Goal: Register for event/course

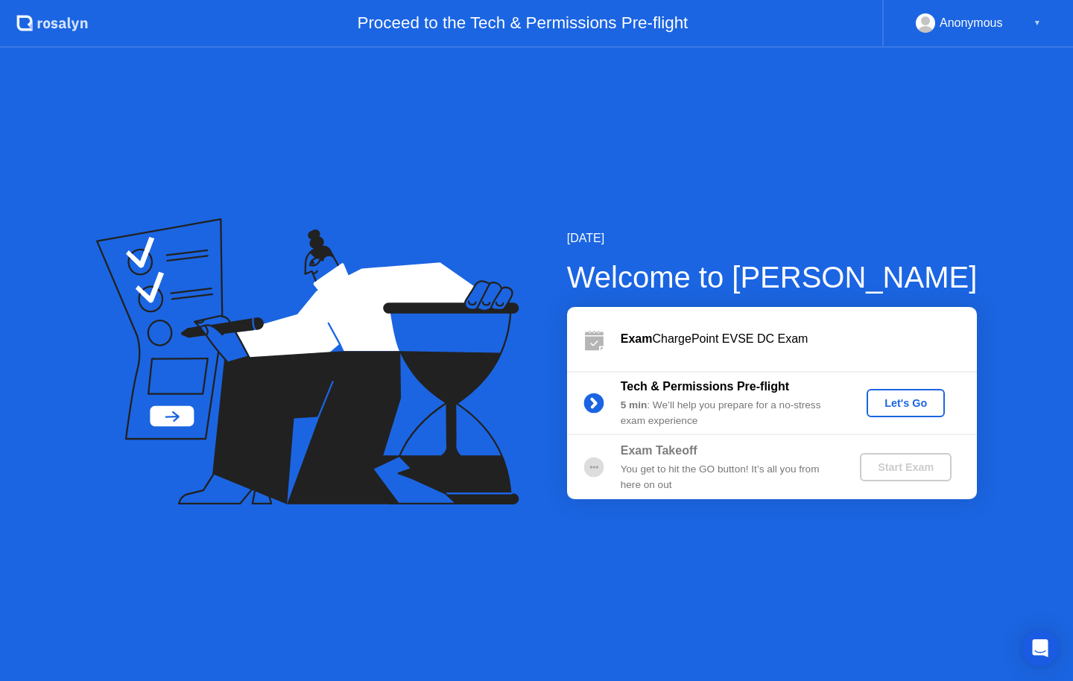
click at [910, 402] on div "Let's Go" at bounding box center [906, 403] width 66 height 12
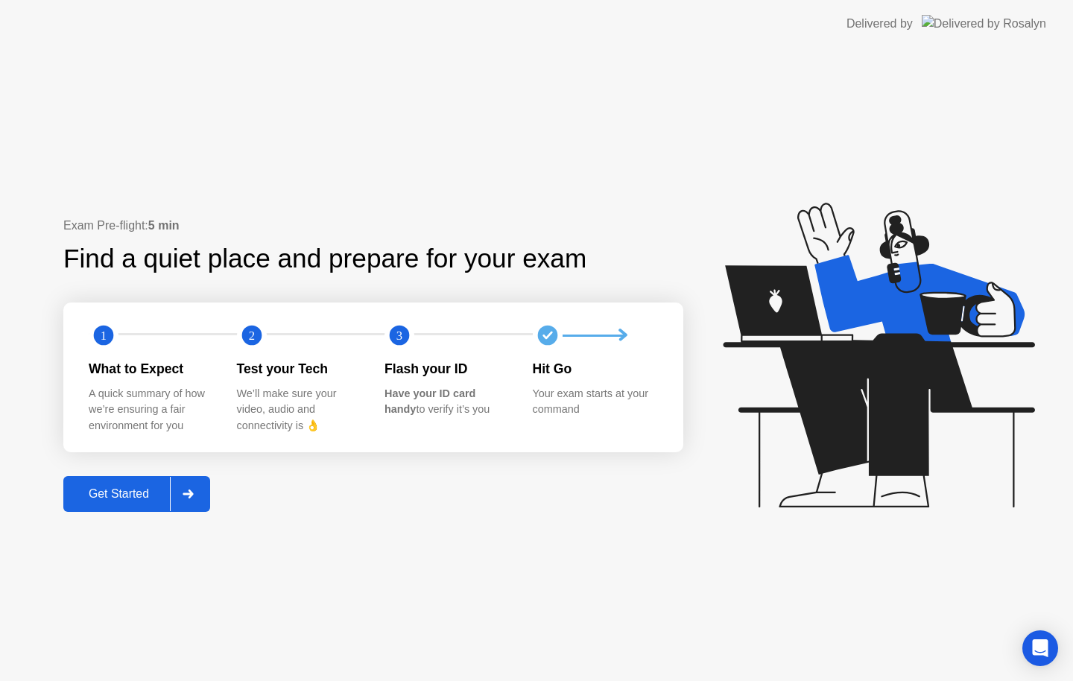
click at [202, 489] on div at bounding box center [188, 494] width 36 height 34
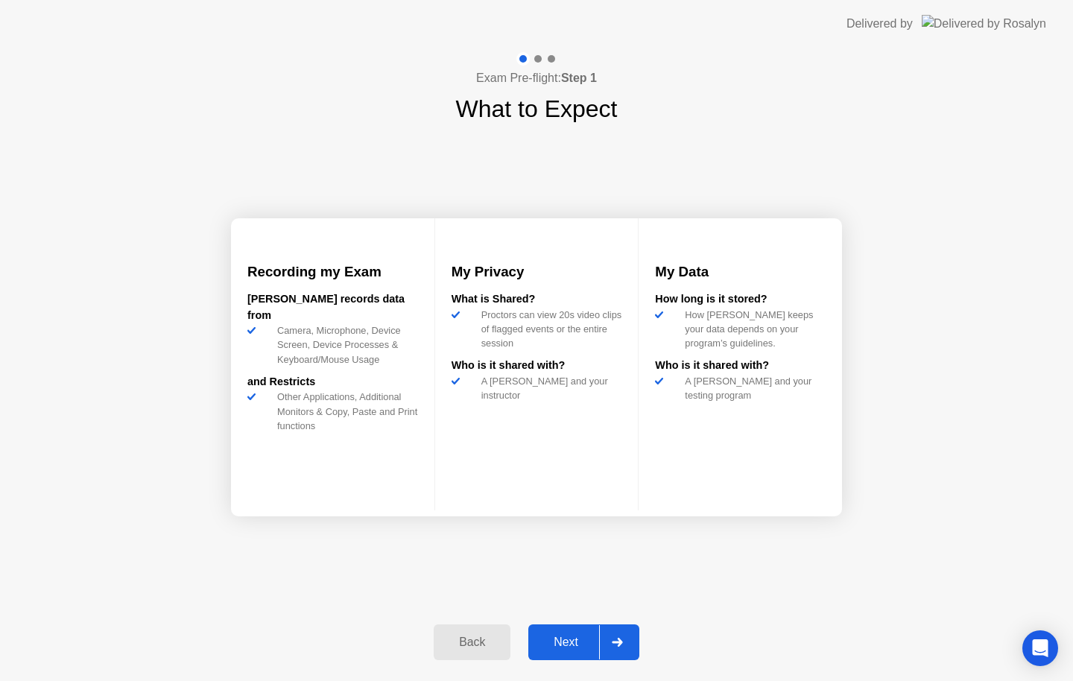
click at [618, 640] on icon at bounding box center [617, 642] width 11 height 9
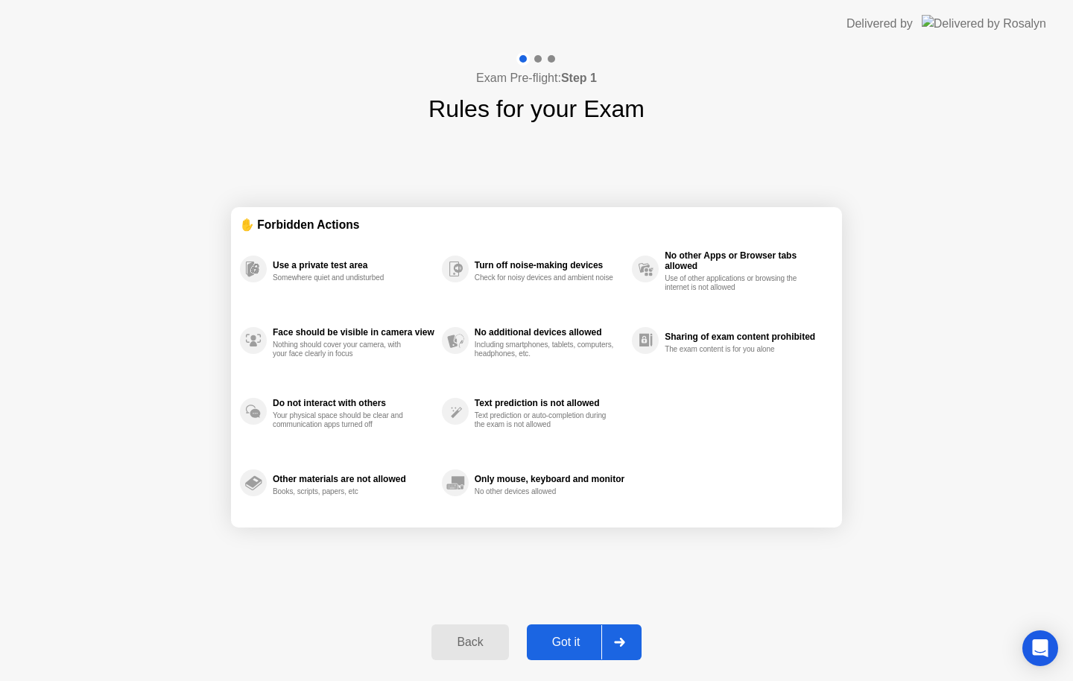
click at [618, 640] on icon at bounding box center [619, 642] width 11 height 9
select select "**********"
select select "*******"
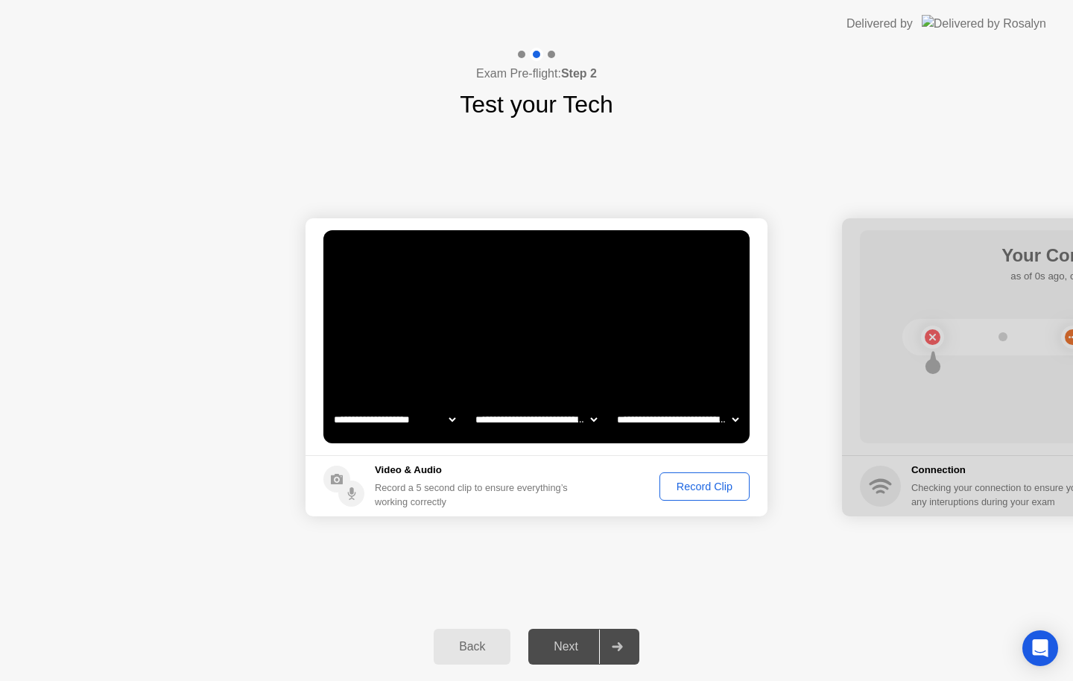
click at [697, 497] on button "Record Clip" at bounding box center [705, 486] width 90 height 28
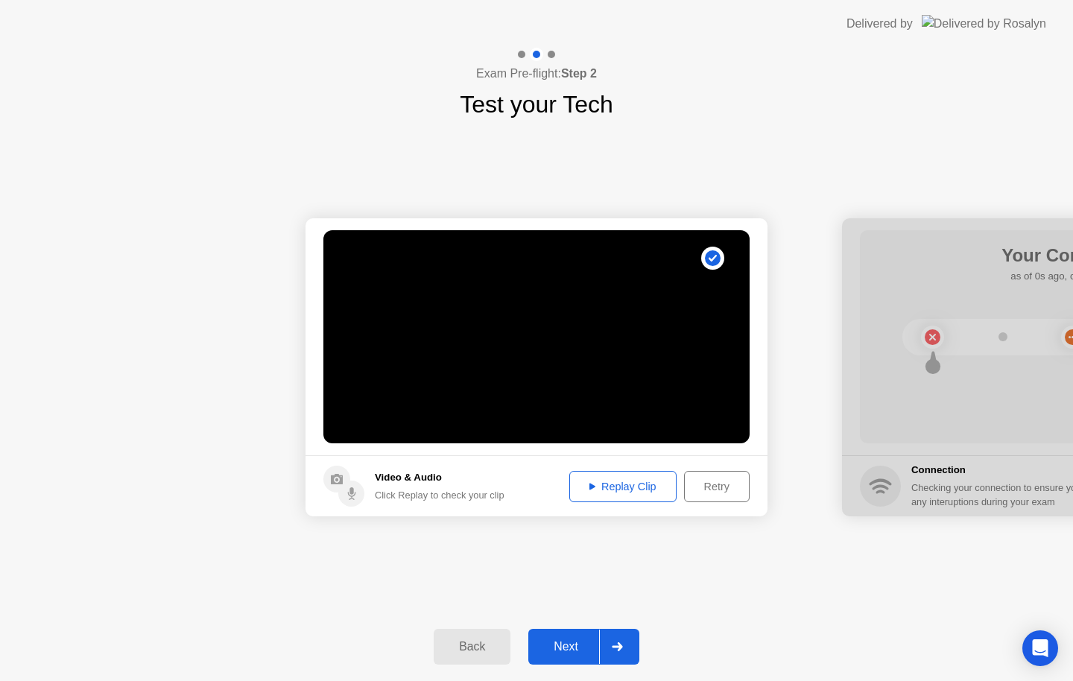
click at [618, 490] on div "Replay Clip" at bounding box center [623, 487] width 97 height 12
click at [525, 489] on footer "Video & Audio Click Replay to check your clip Replay Clip Retry" at bounding box center [537, 485] width 462 height 61
click at [629, 645] on div at bounding box center [617, 647] width 36 height 34
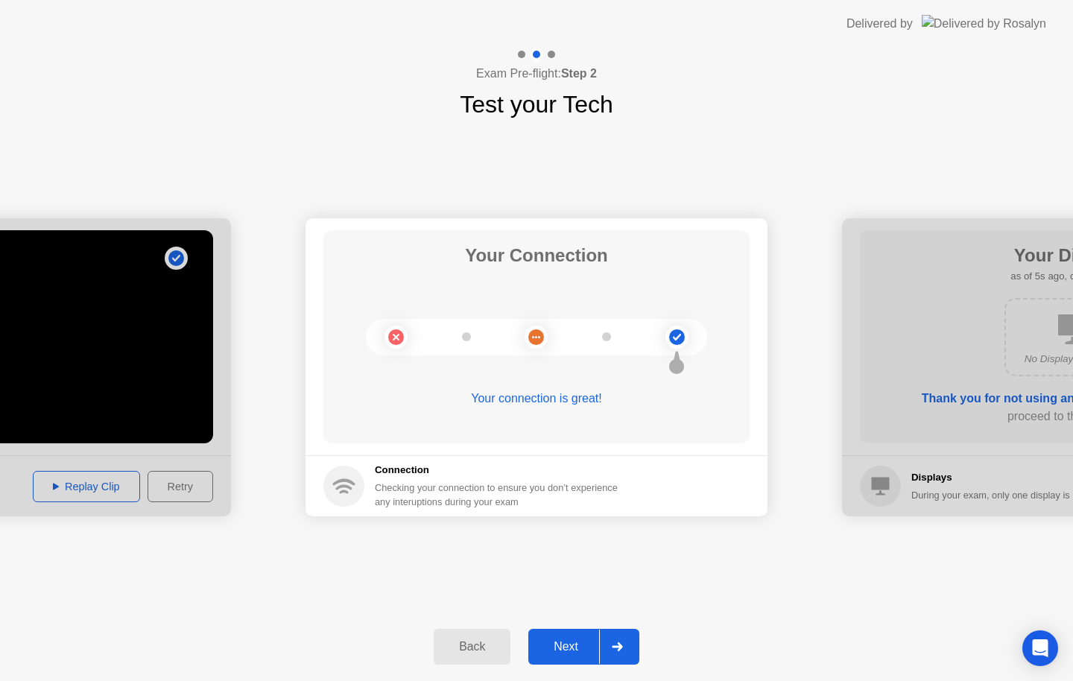
click at [634, 648] on div at bounding box center [617, 647] width 36 height 34
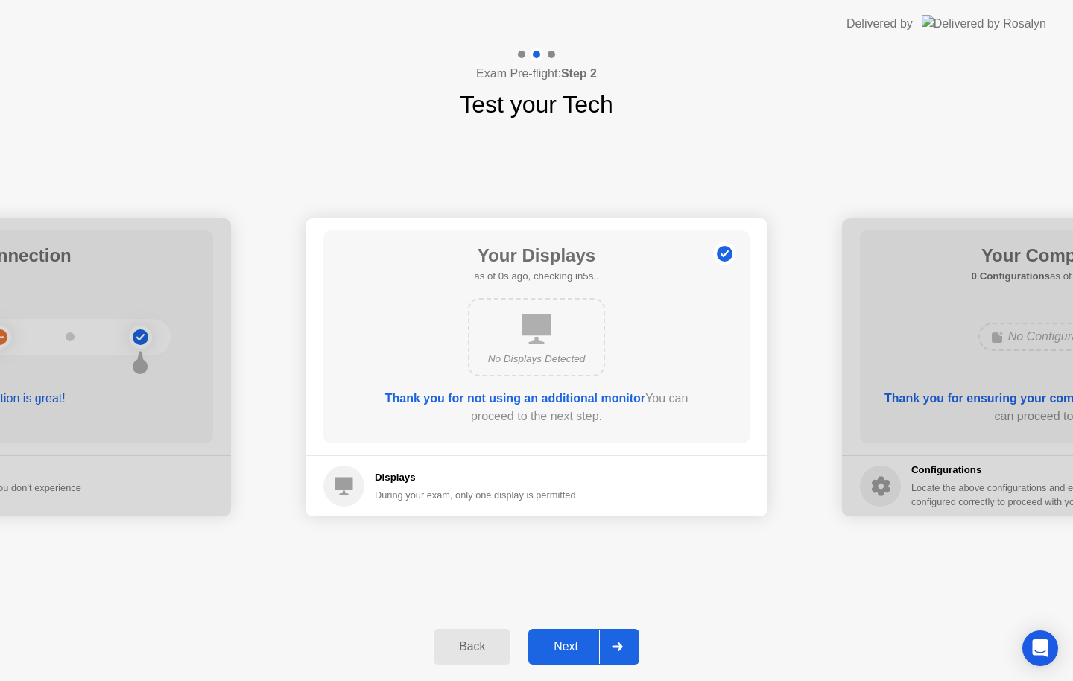
click at [613, 640] on div at bounding box center [617, 647] width 36 height 34
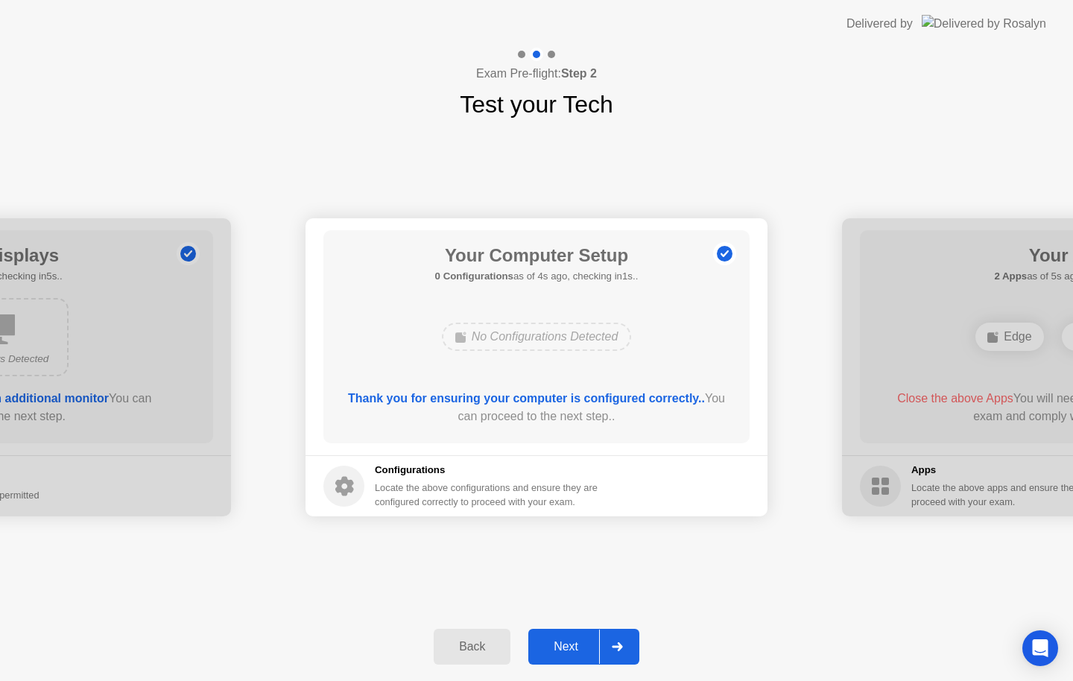
click at [633, 649] on div at bounding box center [617, 647] width 36 height 34
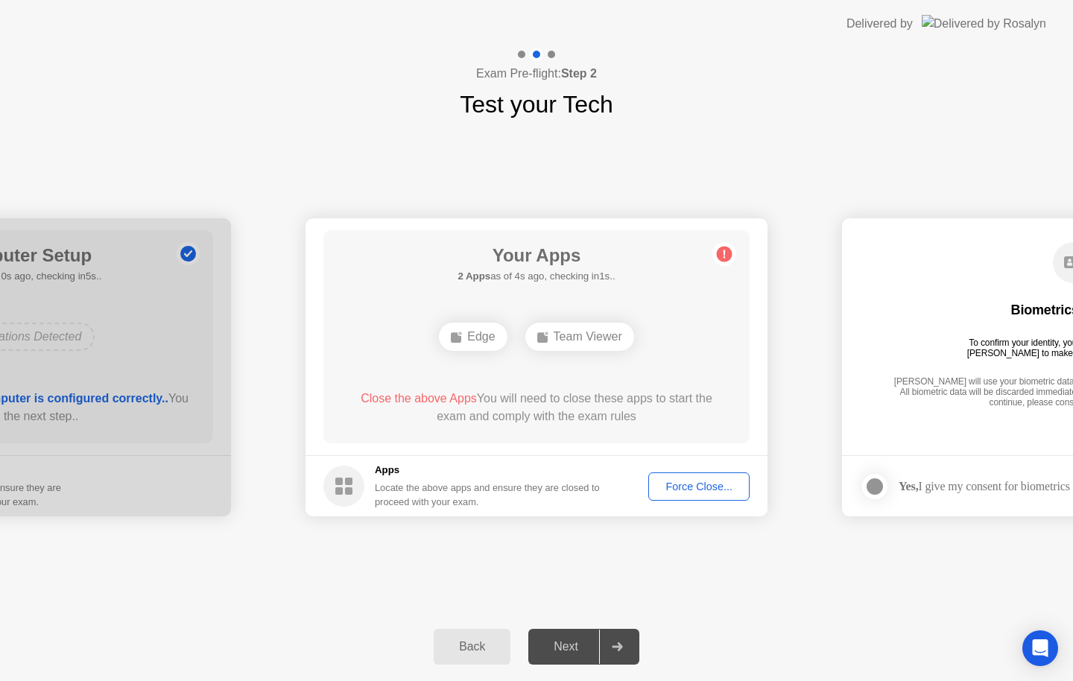
click at [689, 493] on div "Force Close..." at bounding box center [699, 487] width 91 height 12
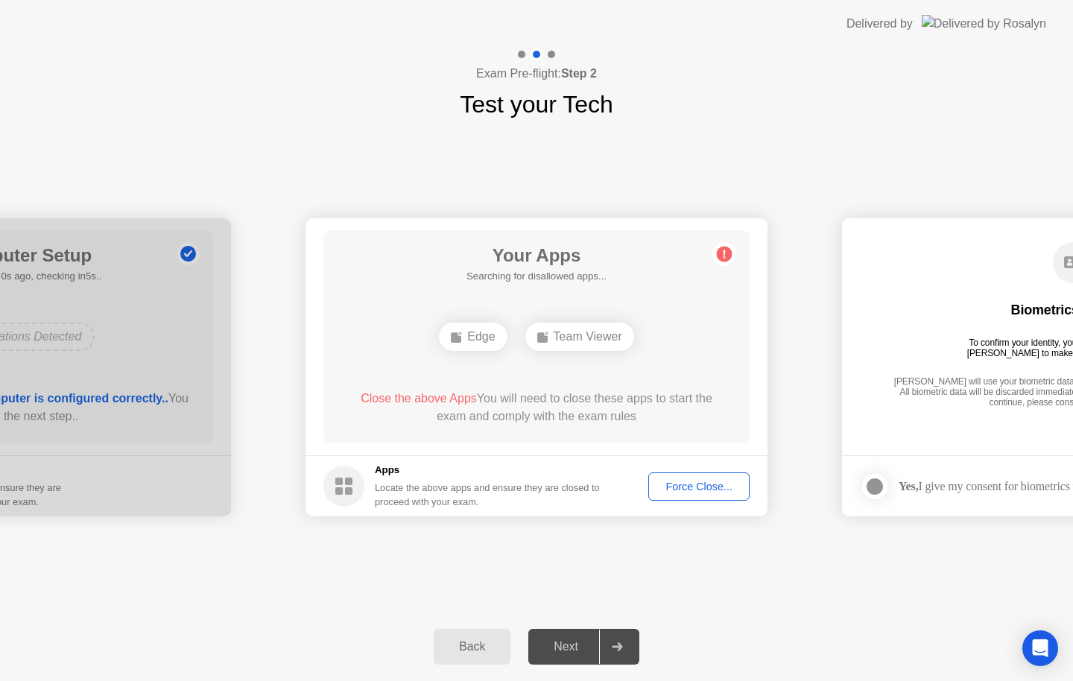
click at [952, 143] on div "**********" at bounding box center [536, 367] width 1073 height 490
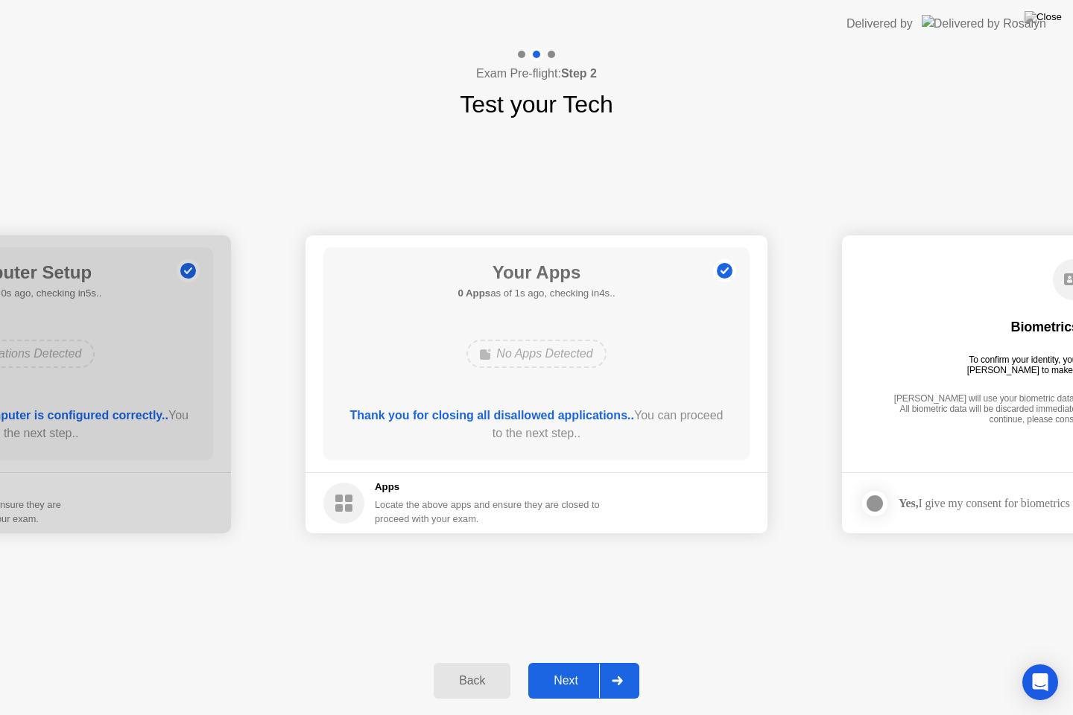
click at [618, 680] on icon at bounding box center [617, 681] width 11 height 9
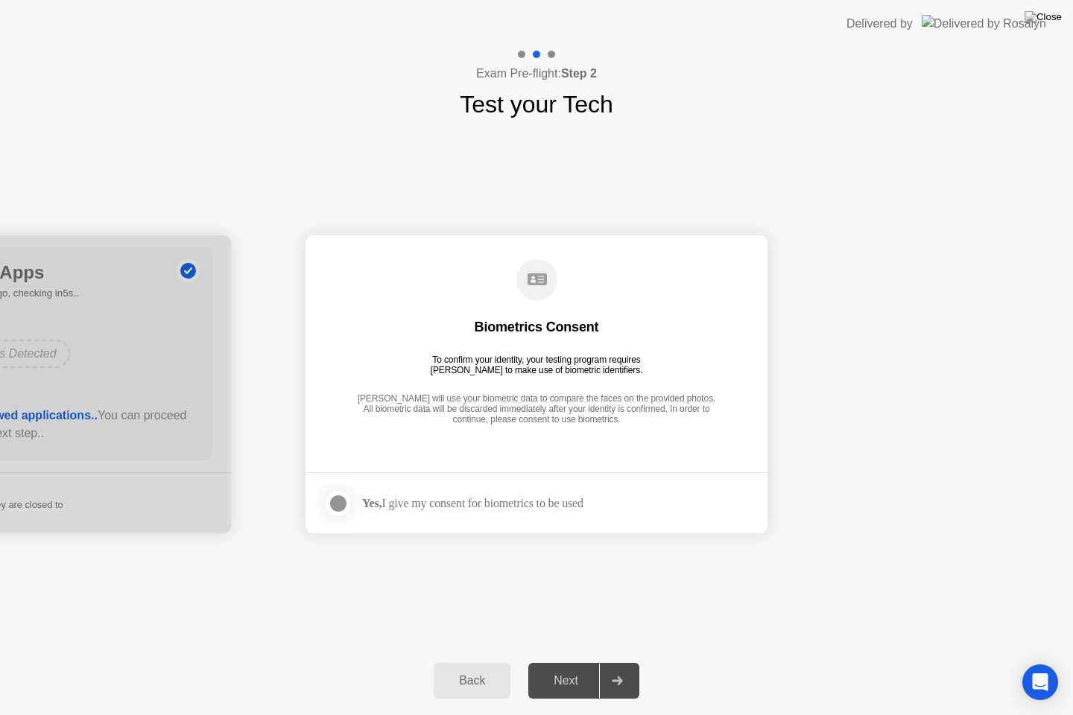
click at [341, 501] on div at bounding box center [338, 504] width 18 height 18
click at [619, 679] on icon at bounding box center [617, 681] width 11 height 9
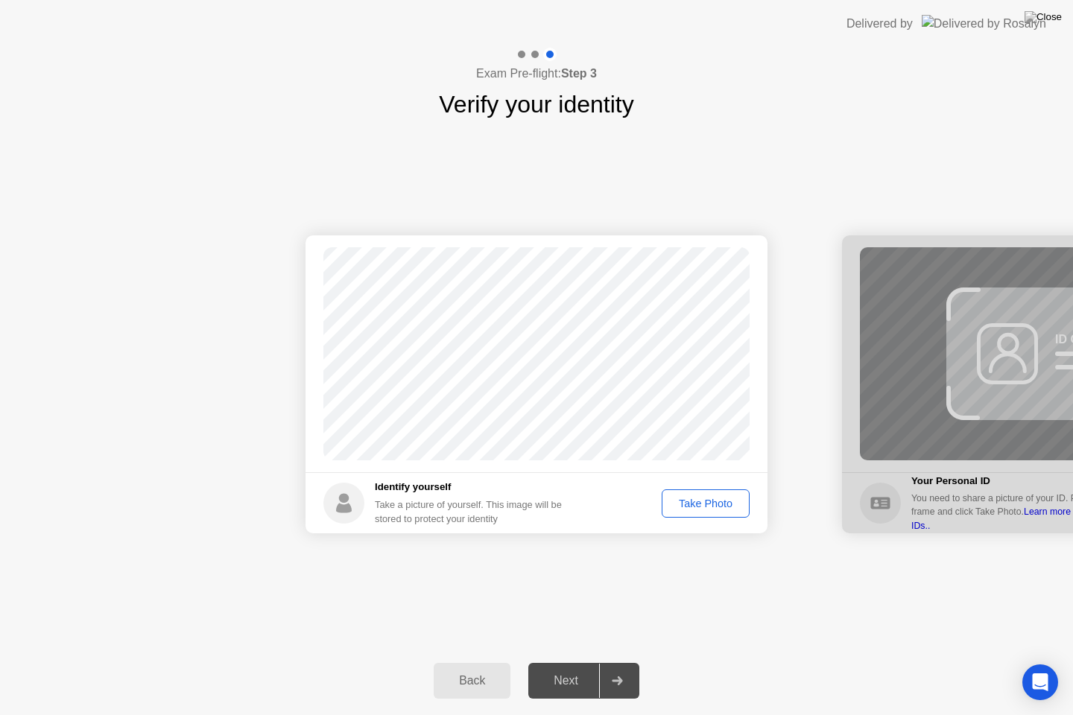
click at [702, 504] on div "Take Photo" at bounding box center [706, 504] width 78 height 12
click at [626, 680] on div at bounding box center [617, 681] width 36 height 34
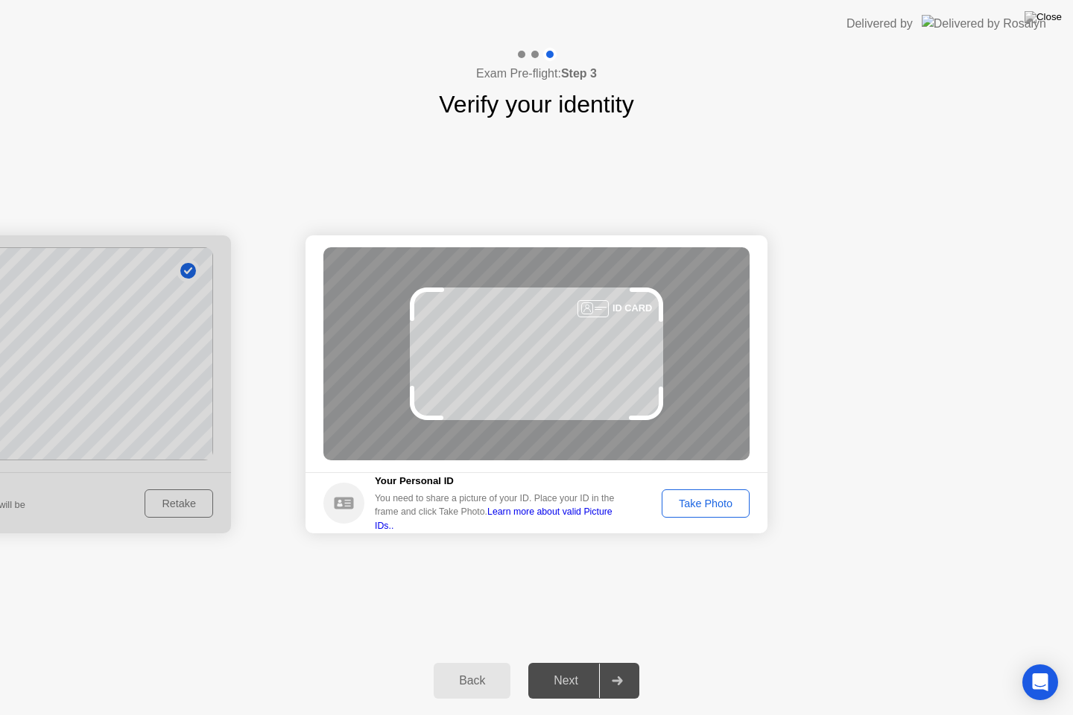
click at [717, 507] on div "Take Photo" at bounding box center [706, 504] width 78 height 12
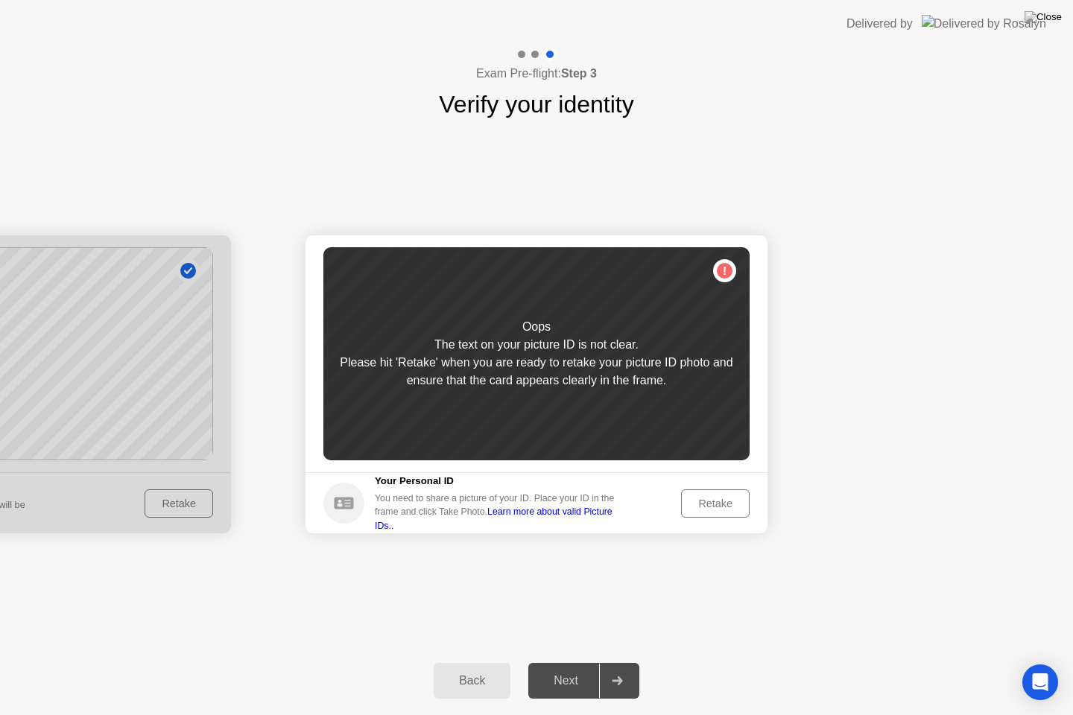
click at [718, 507] on div "Retake" at bounding box center [715, 504] width 58 height 12
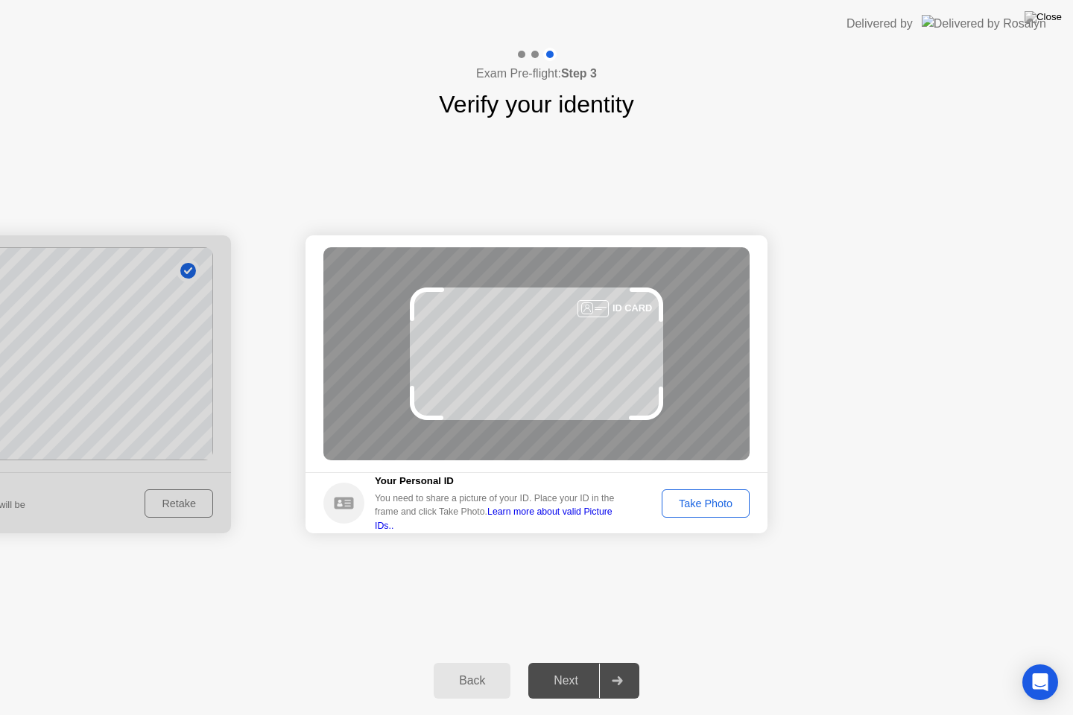
click at [718, 507] on div "Take Photo" at bounding box center [706, 504] width 78 height 12
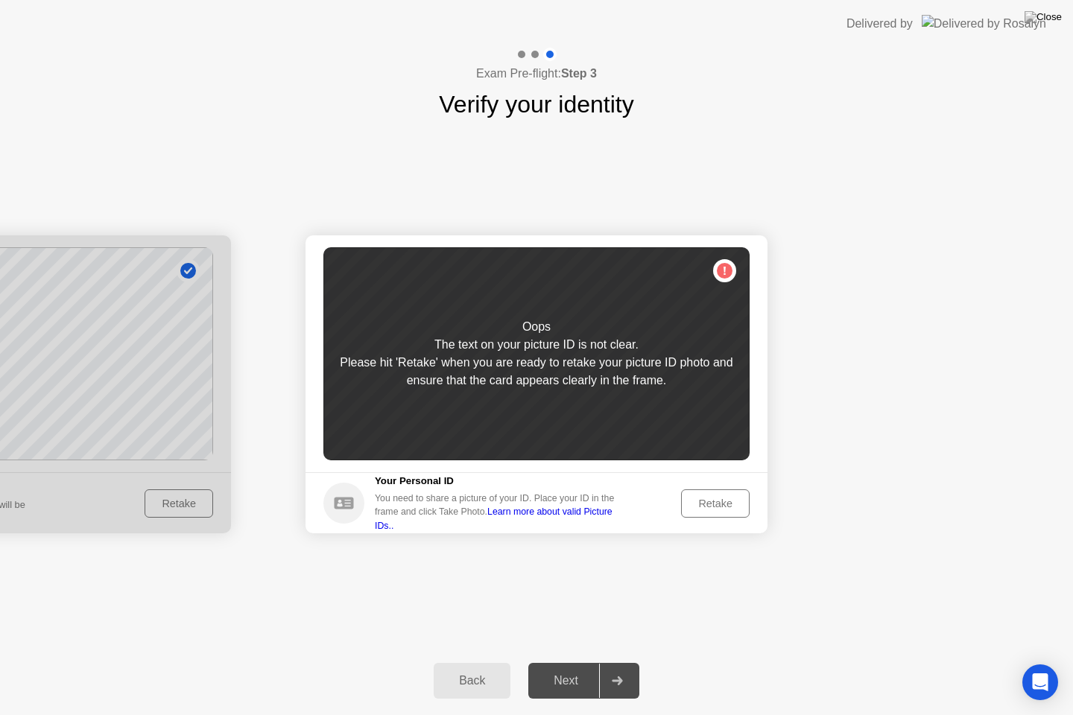
click at [716, 509] on div "Retake" at bounding box center [715, 504] width 58 height 12
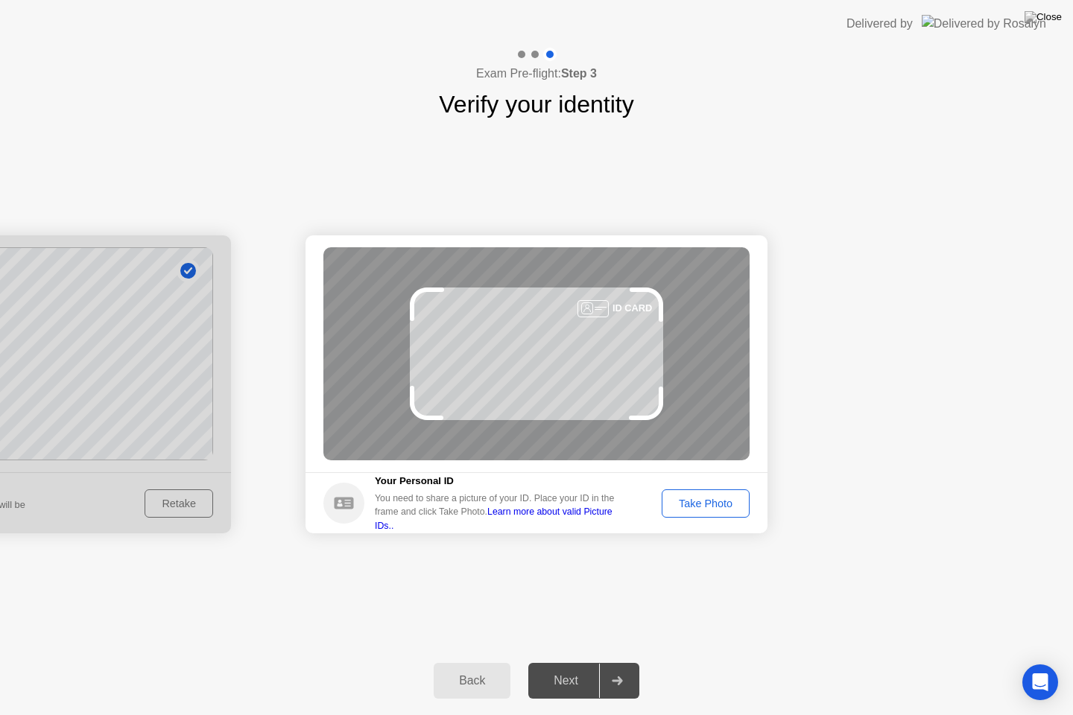
click at [718, 507] on div "Take Photo" at bounding box center [706, 504] width 78 height 12
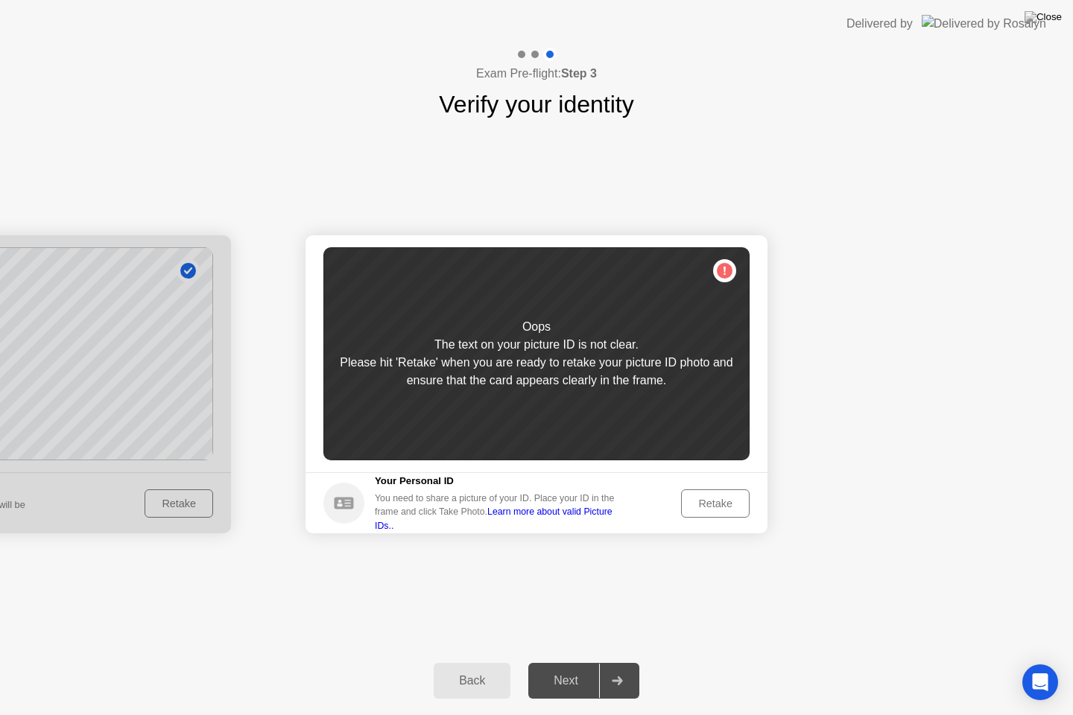
click at [718, 507] on div "Retake" at bounding box center [715, 504] width 58 height 12
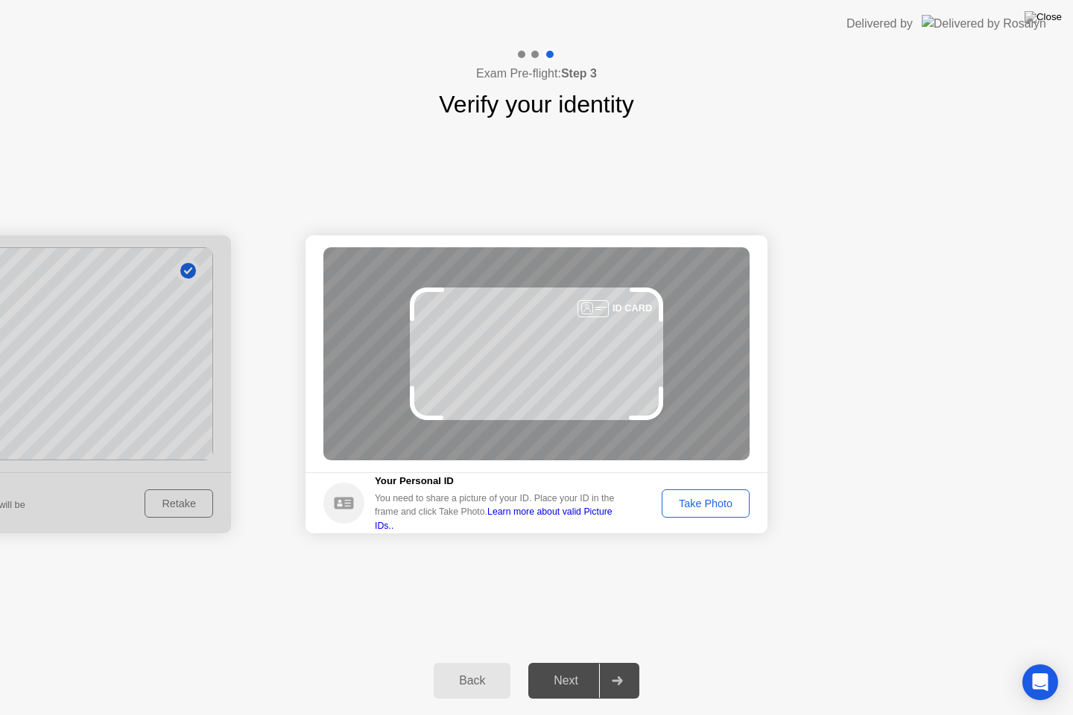
click at [718, 507] on div "Take Photo" at bounding box center [706, 504] width 78 height 12
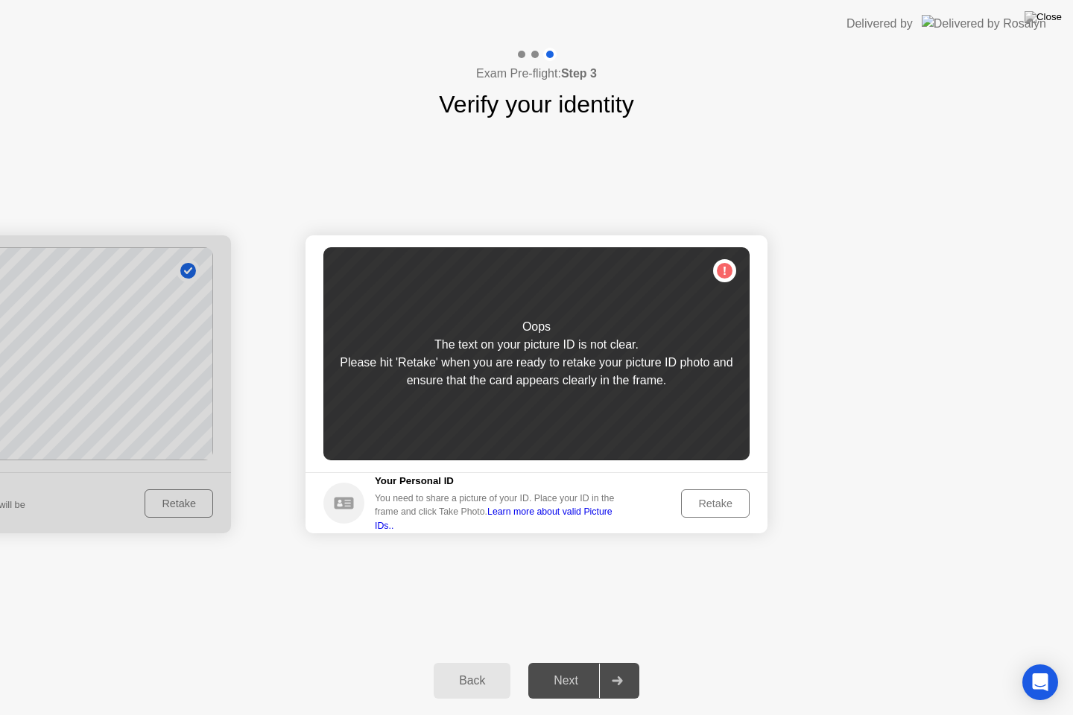
click at [718, 507] on div "Retake" at bounding box center [715, 504] width 58 height 12
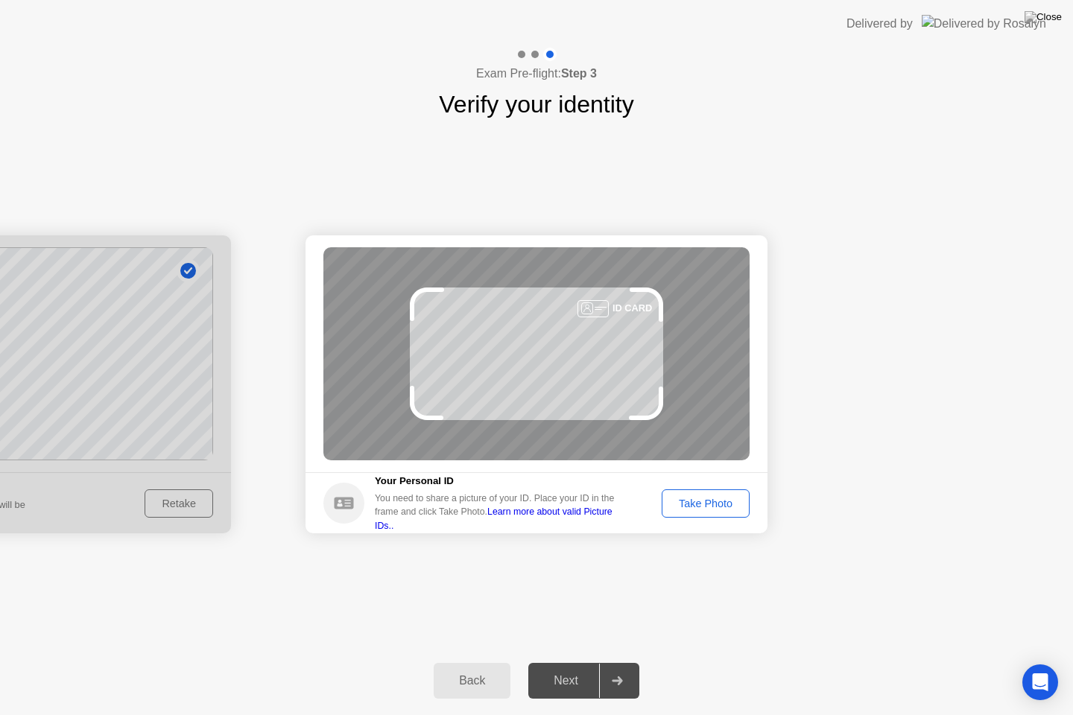
click at [718, 507] on div "Take Photo" at bounding box center [706, 504] width 78 height 12
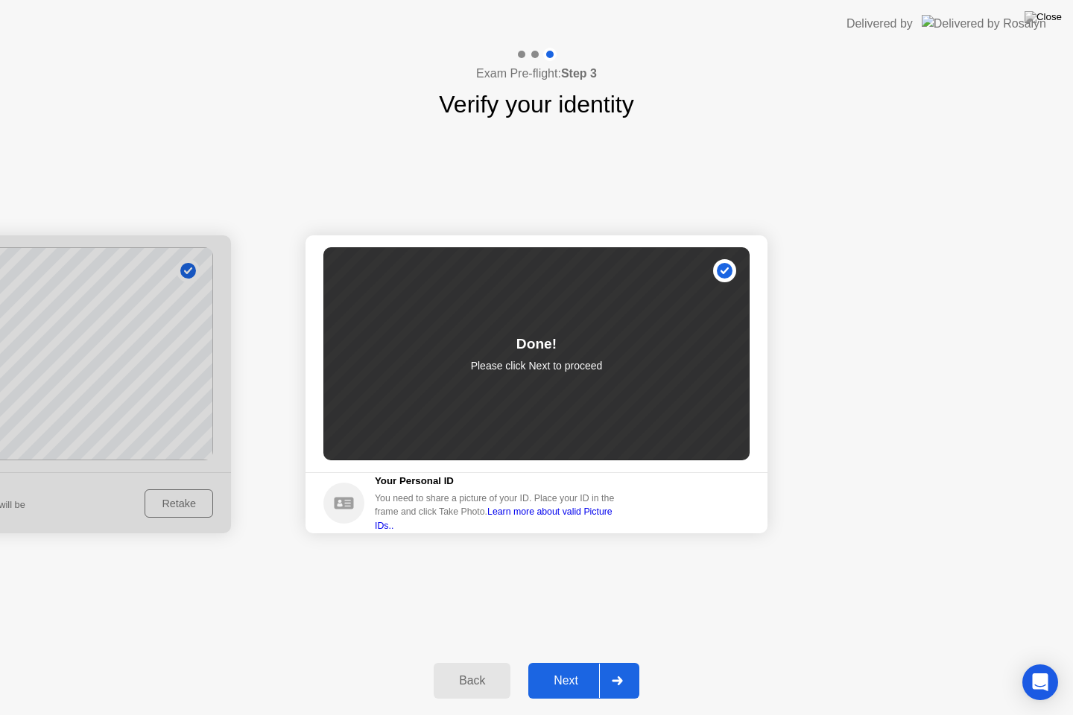
click at [620, 680] on icon at bounding box center [617, 681] width 10 height 9
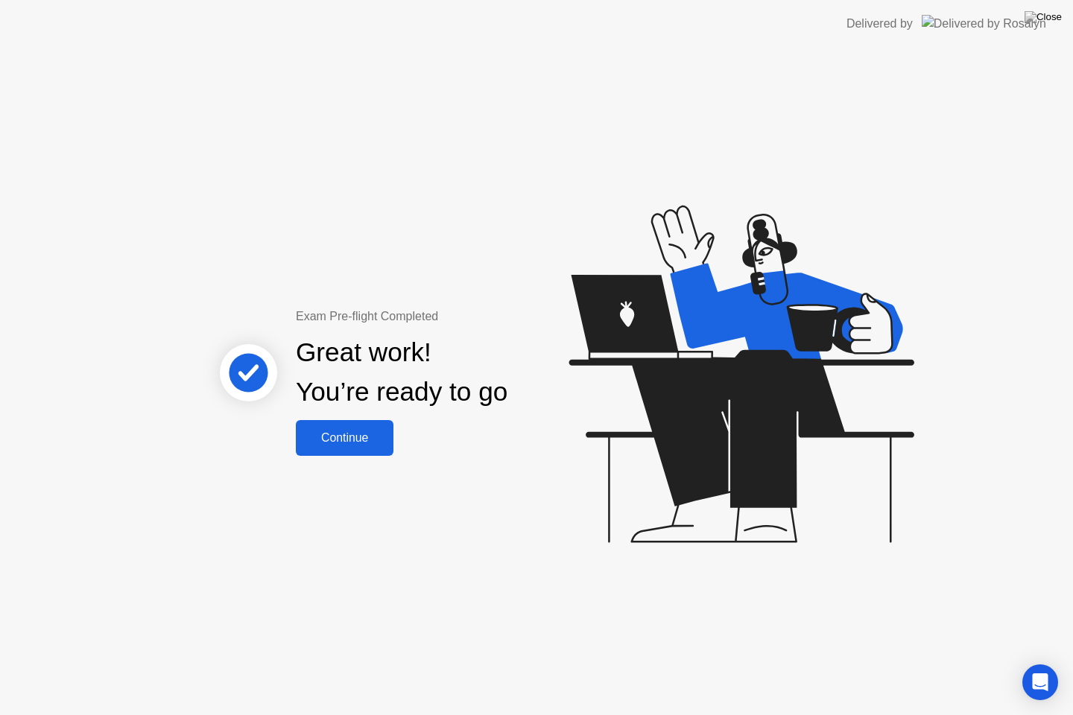
click at [381, 428] on button "Continue" at bounding box center [345, 438] width 98 height 36
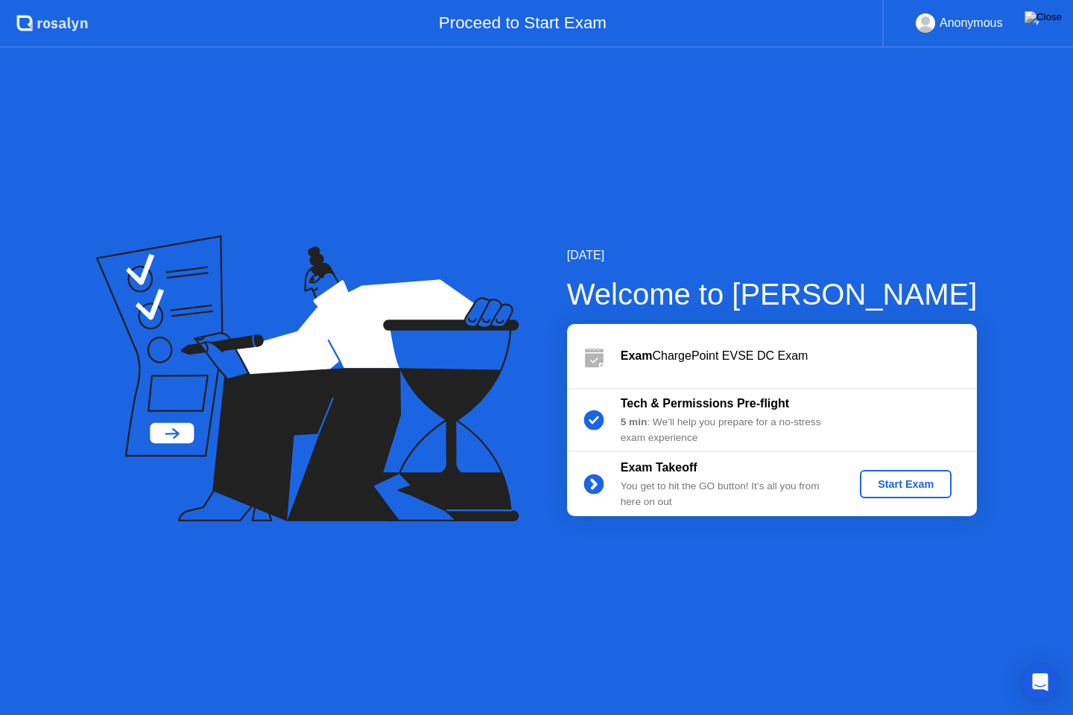
click at [890, 485] on div "Start Exam" at bounding box center [906, 484] width 80 height 12
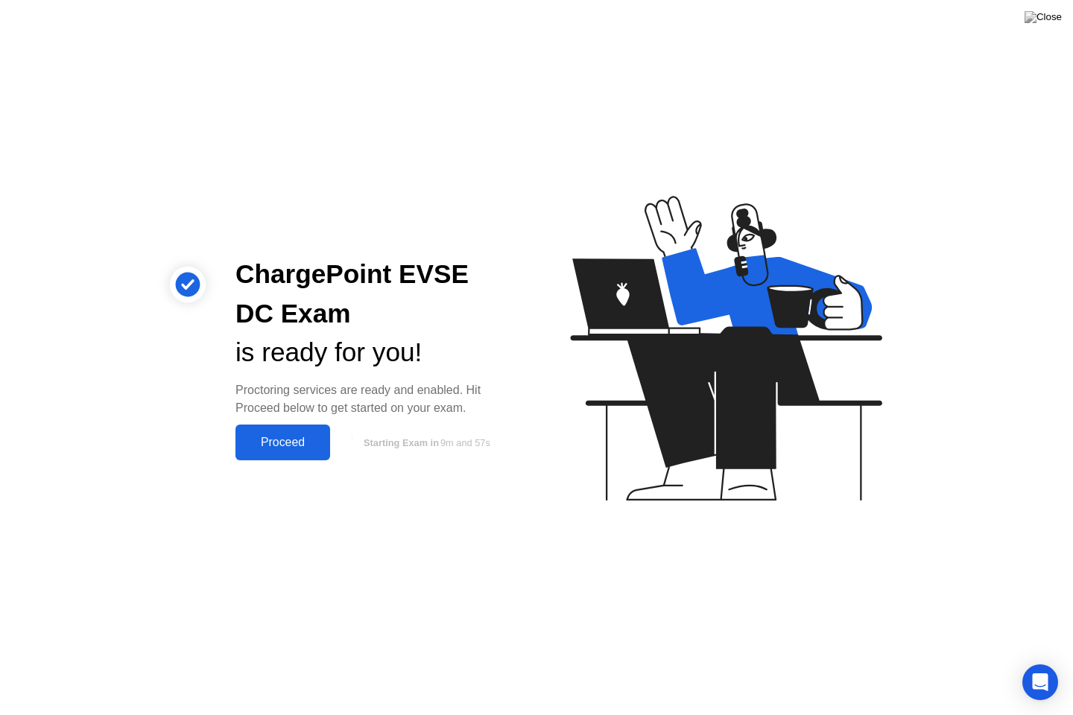
click at [288, 436] on div "Proceed" at bounding box center [283, 442] width 86 height 13
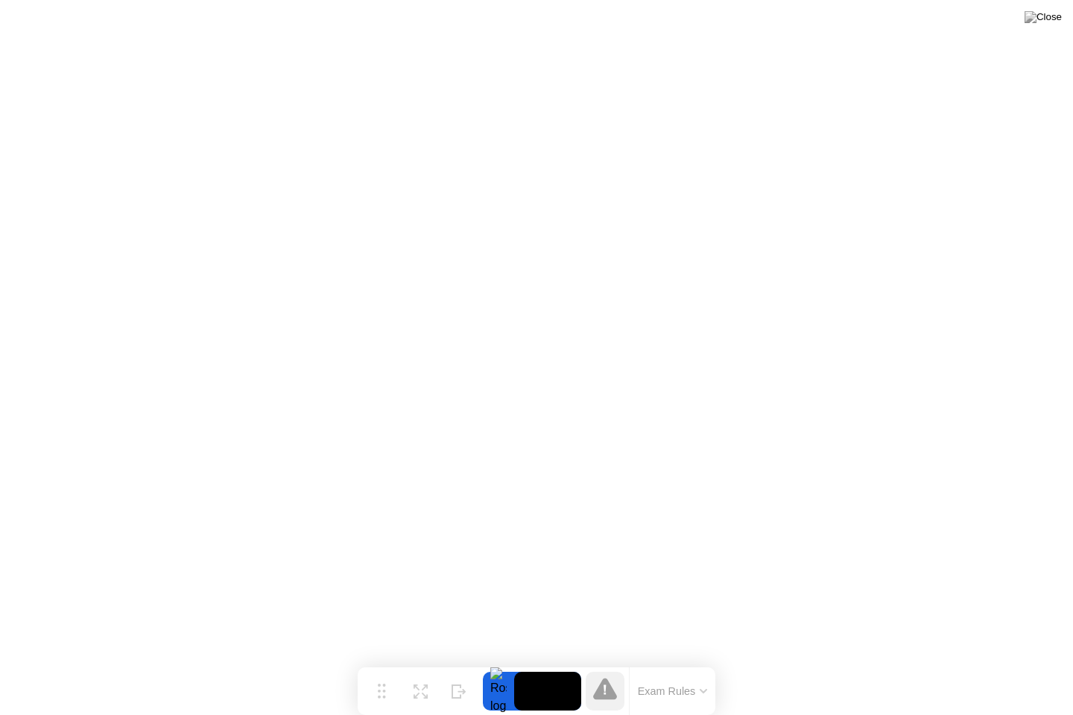
click at [701, 680] on button "Exam Rules" at bounding box center [672, 691] width 79 height 13
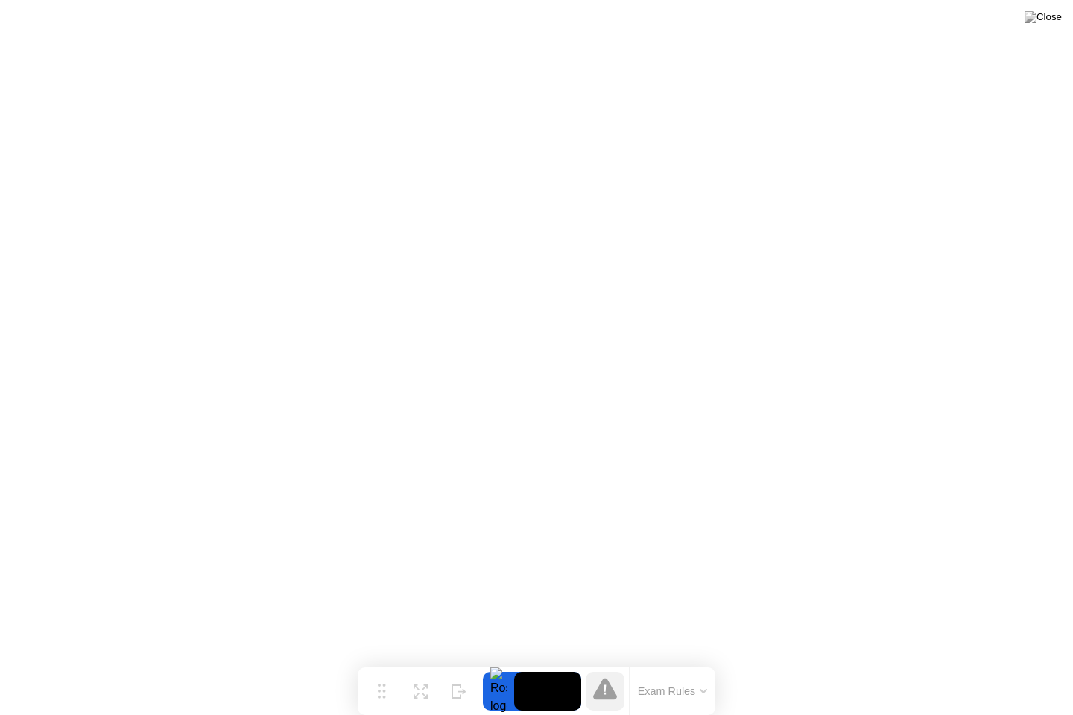
click at [1047, 11] on img at bounding box center [1043, 17] width 37 height 12
drag, startPoint x: 506, startPoint y: 383, endPoint x: 505, endPoint y: 376, distance: 7.6
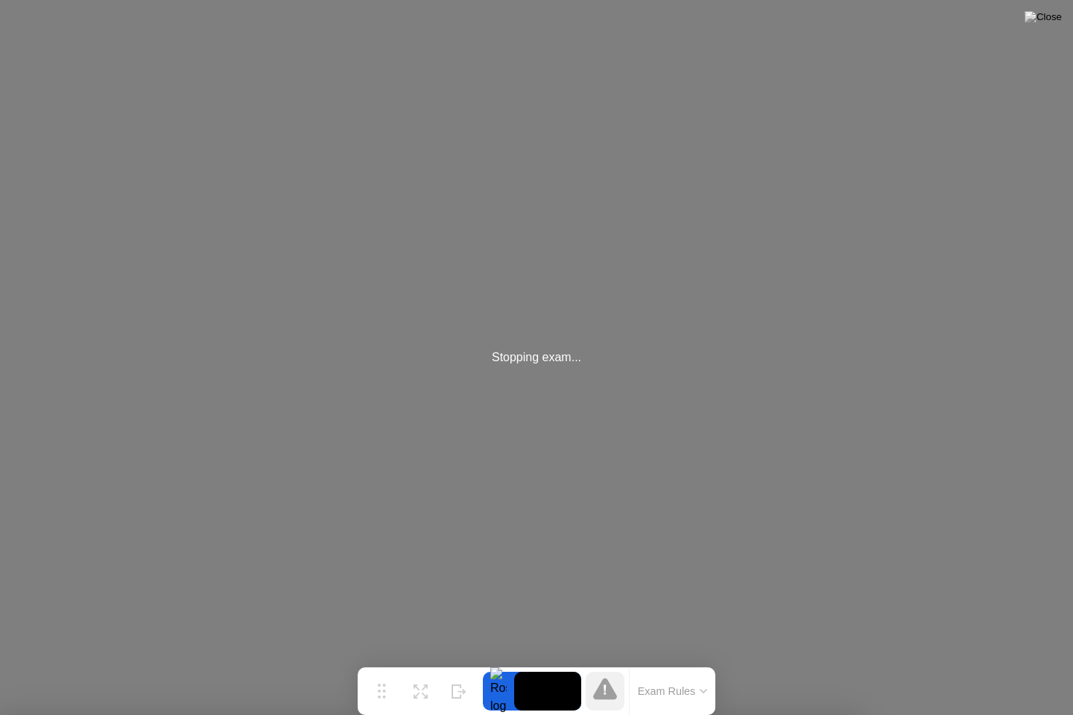
click at [1061, 11] on img at bounding box center [1043, 17] width 37 height 12
